Goal: Entertainment & Leisure: Consume media (video, audio)

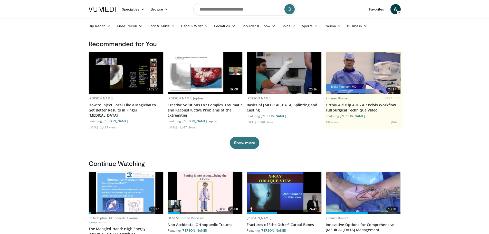
click at [126, 194] on img at bounding box center [126, 193] width 74 height 42
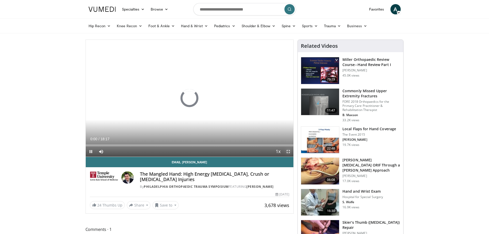
click at [288, 149] on span "Video Player" at bounding box center [288, 151] width 10 height 10
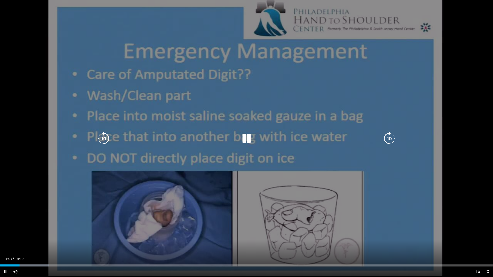
click at [302, 210] on div "10 seconds Tap to unmute" at bounding box center [246, 138] width 493 height 277
click at [224, 168] on div "10 seconds Tap to unmute" at bounding box center [246, 138] width 493 height 277
click at [224, 167] on div "10 seconds Tap to unmute" at bounding box center [246, 138] width 493 height 277
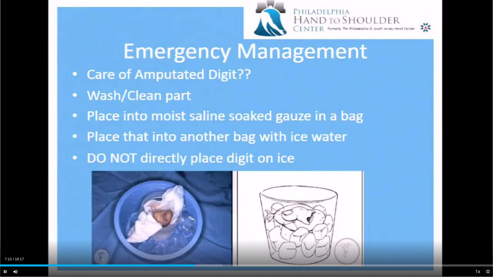
click at [485, 234] on span "Video Player" at bounding box center [487, 272] width 10 height 10
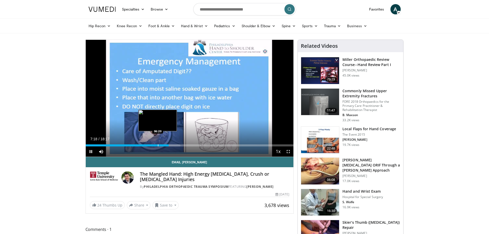
click at [158, 145] on div "Progress Bar" at bounding box center [158, 145] width 1 height 2
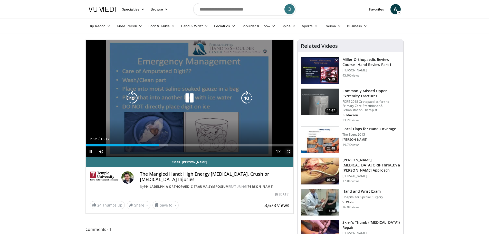
click at [291, 150] on span "Video Player" at bounding box center [288, 151] width 10 height 10
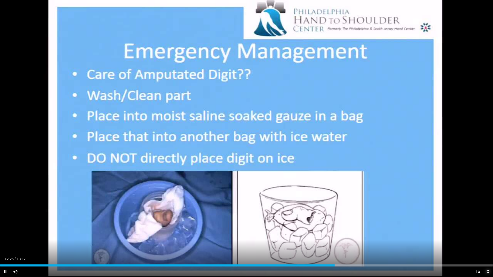
click at [486, 234] on span "Video Player" at bounding box center [487, 272] width 10 height 10
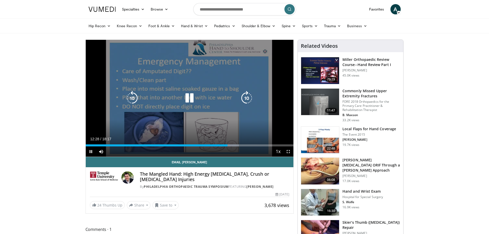
click at [195, 99] on icon "Video Player" at bounding box center [189, 98] width 14 height 14
drag, startPoint x: 287, startPoint y: 150, endPoint x: 287, endPoint y: 181, distance: 31.1
click at [287, 150] on span "Video Player" at bounding box center [288, 151] width 10 height 10
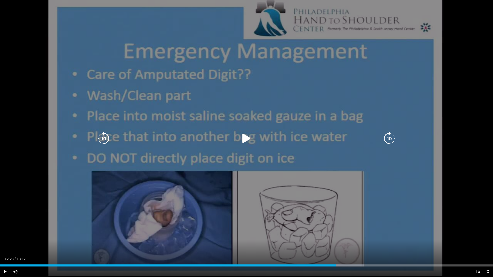
click at [258, 139] on div "Video Player" at bounding box center [247, 138] width 296 height 10
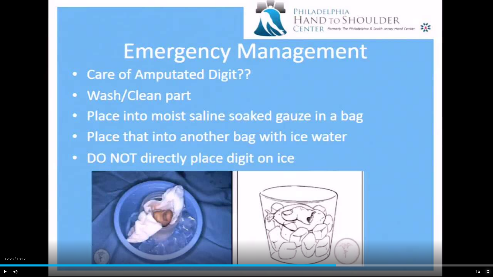
click at [484, 234] on span "Video Player" at bounding box center [487, 272] width 10 height 10
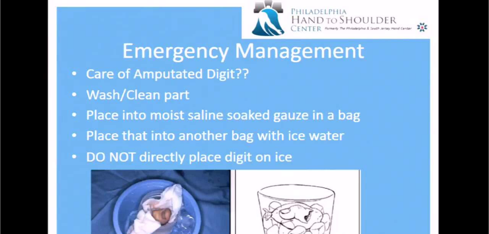
scroll to position [103, 0]
